Goal: Use online tool/utility: Utilize a website feature to perform a specific function

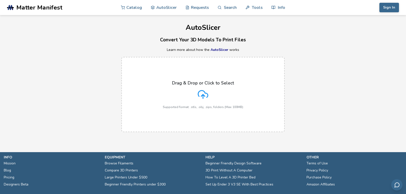
click at [204, 94] on icon at bounding box center [202, 94] width 11 height 11
click at [0, 0] on input "Drag & Drop or Click to Select Supported format: .stls, .obj, .zips, folders (M…" at bounding box center [0, 0] width 0 height 0
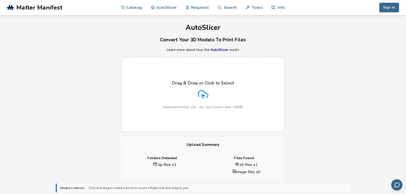
click at [204, 91] on icon at bounding box center [202, 94] width 11 height 11
click at [0, 0] on input "Drag & Drop or Click to Select Supported format: .stls, .obj, .zips, folders (M…" at bounding box center [0, 0] width 0 height 0
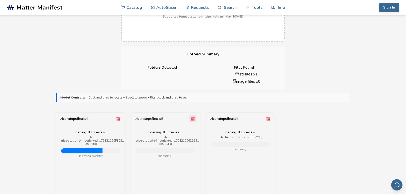
scroll to position [144, 0]
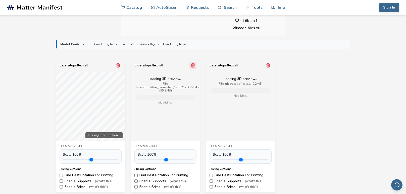
click at [194, 66] on icon "Remove model" at bounding box center [192, 66] width 3 height 4
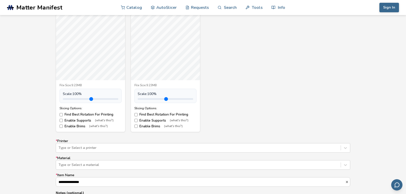
scroll to position [249, 0]
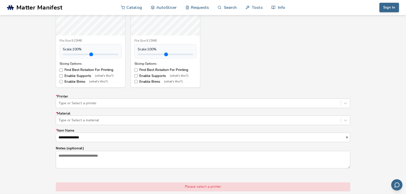
click at [249, 107] on div "Type or Select a printer" at bounding box center [198, 103] width 284 height 7
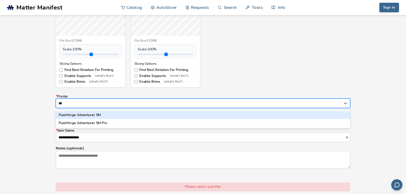
type input "****"
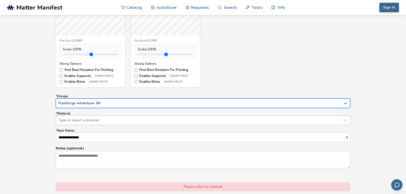
click at [170, 123] on div at bounding box center [197, 120] width 279 height 5
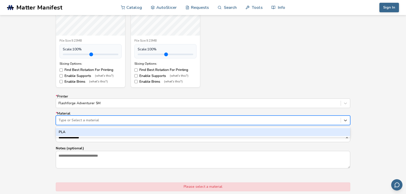
click at [167, 133] on div "PLA" at bounding box center [203, 132] width 294 height 8
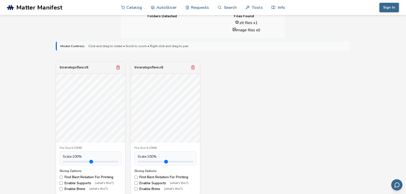
scroll to position [142, 0]
click at [192, 67] on icon "Remove model" at bounding box center [192, 68] width 3 height 4
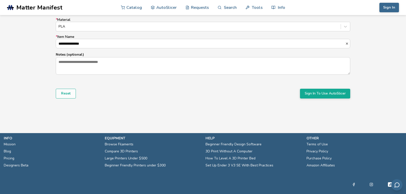
scroll to position [351, 0]
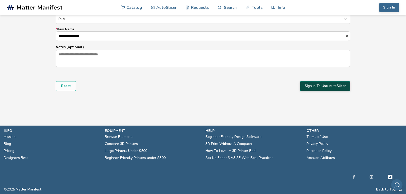
click at [310, 85] on button "Sign In To Use AutoSlicer" at bounding box center [325, 86] width 50 height 10
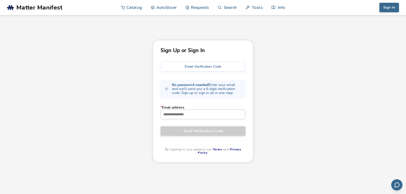
click at [203, 115] on input "* Email address" at bounding box center [203, 114] width 84 height 9
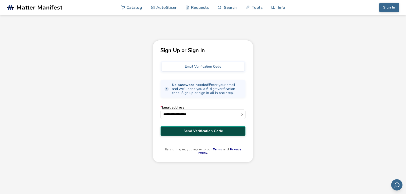
type input "**********"
click at [217, 132] on span "Send Verification Code" at bounding box center [202, 131] width 77 height 4
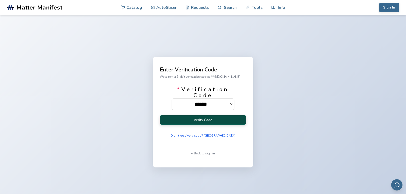
type input "******"
click at [223, 124] on button "Verify Code" at bounding box center [203, 120] width 86 height 10
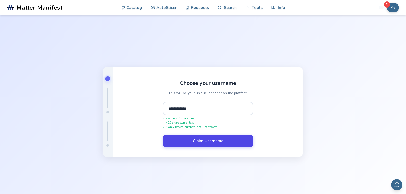
type input "**********"
click at [214, 140] on button "Claim Username" at bounding box center [208, 141] width 90 height 13
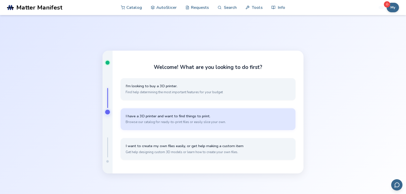
click at [208, 124] on span "Browse our catalog for ready-to-print files or easily slice your own." at bounding box center [207, 122] width 165 height 5
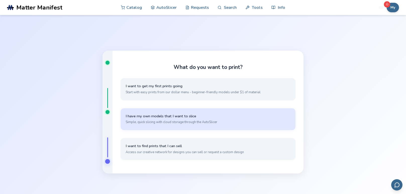
click at [202, 121] on span "Simple, quick slicing with cloud storage through the AutoSlicer" at bounding box center [207, 122] width 165 height 5
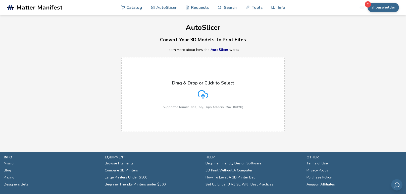
click at [213, 98] on div "Drag & Drop or Click to Select Supported format: .stls, .obj, .zips, folders (M…" at bounding box center [203, 95] width 80 height 28
click at [0, 0] on input "Drag & Drop or Click to Select Supported format: .stls, .obj, .zips, folders (M…" at bounding box center [0, 0] width 0 height 0
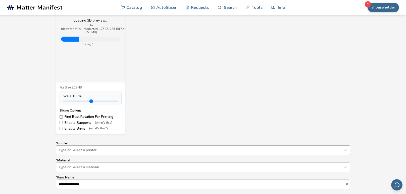
scroll to position [243, 0]
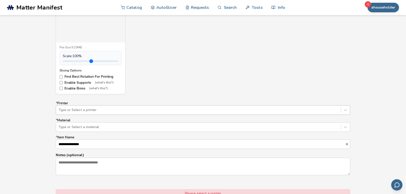
click at [200, 115] on div "Type or Select a printer" at bounding box center [203, 110] width 294 height 10
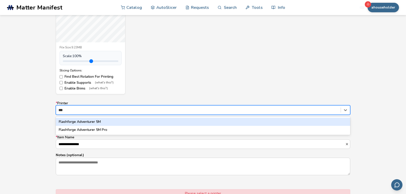
type input "****"
click at [183, 123] on div "Flashforge Adventurer 5M" at bounding box center [203, 122] width 294 height 8
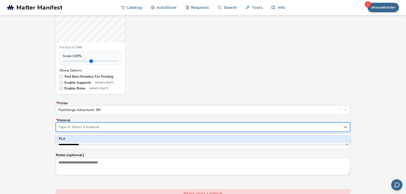
click at [170, 125] on div at bounding box center [197, 127] width 279 height 5
click at [166, 139] on div "PLA" at bounding box center [203, 139] width 294 height 8
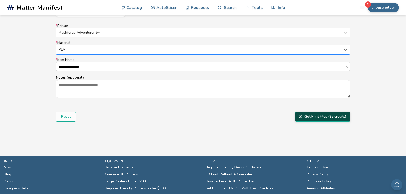
scroll to position [319, 0]
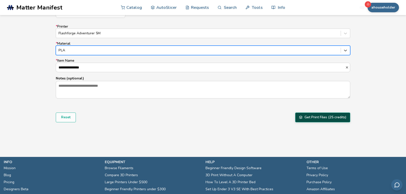
click at [322, 119] on button "Get Print Files (25 credits)" at bounding box center [322, 118] width 55 height 10
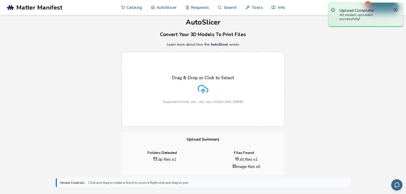
scroll to position [0, 0]
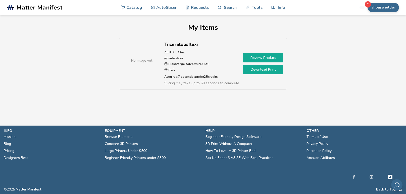
click at [265, 58] on link "Review Product" at bounding box center [263, 57] width 40 height 9
click at [212, 82] on span "Slicing may take up to 60 seconds to complete" at bounding box center [201, 83] width 75 height 5
click at [269, 70] on link "Download Print" at bounding box center [263, 69] width 40 height 9
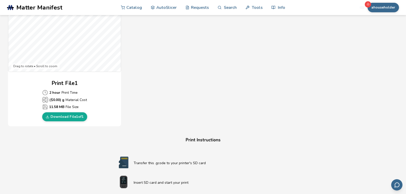
scroll to position [185, 0]
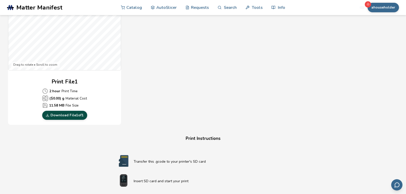
click at [72, 114] on link "Download File 1 of 1" at bounding box center [64, 115] width 45 height 9
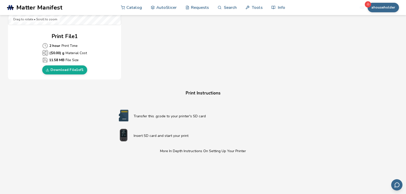
scroll to position [232, 0]
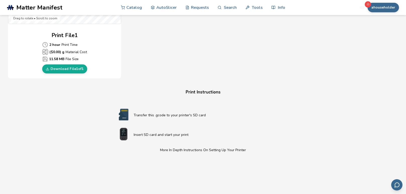
click at [35, 116] on div "Download Your Print File Triceratopsflexi All Print Files Created By: autoslice…" at bounding box center [202, 30] width 389 height 476
